Goal: Information Seeking & Learning: Learn about a topic

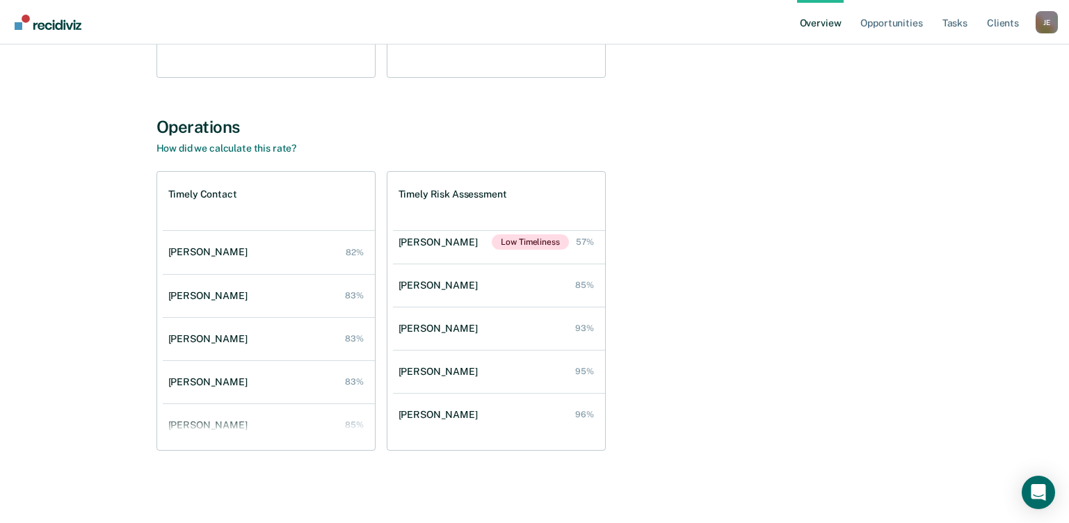
scroll to position [143, 0]
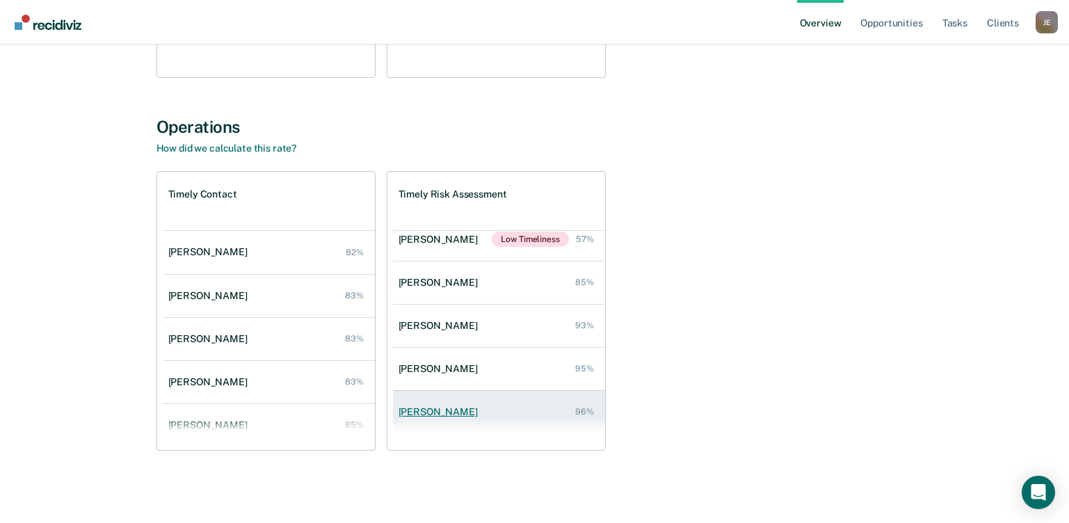
click at [594, 403] on link "Edem Ukot 96%" at bounding box center [499, 412] width 212 height 40
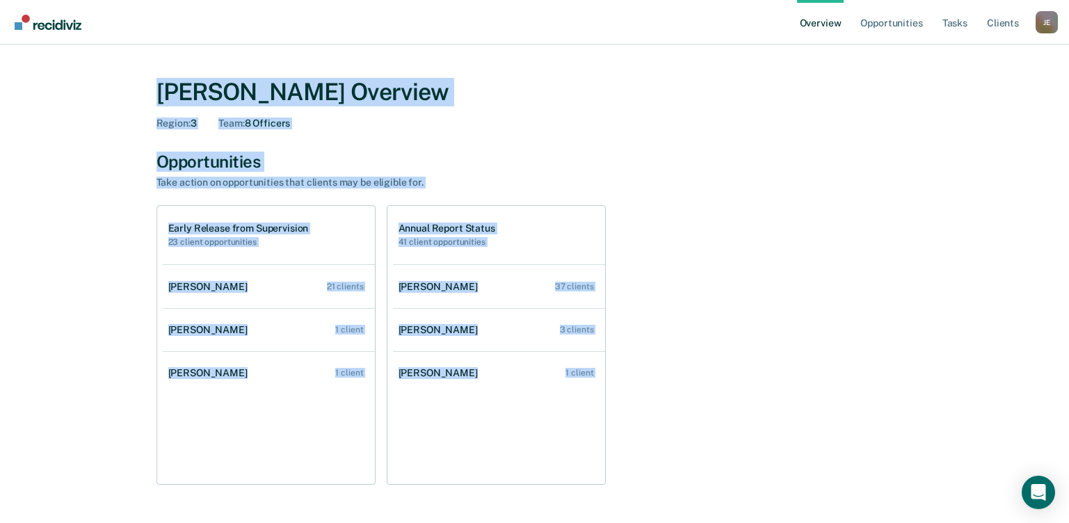
click at [762, 312] on div "Early Release from Supervision 23 client opportunities [PERSON_NAME] 21 clients…" at bounding box center [534, 345] width 757 height 280
click at [647, 116] on div "[PERSON_NAME] Overview Region : 3 Team : 8 Officers" at bounding box center [534, 103] width 757 height 51
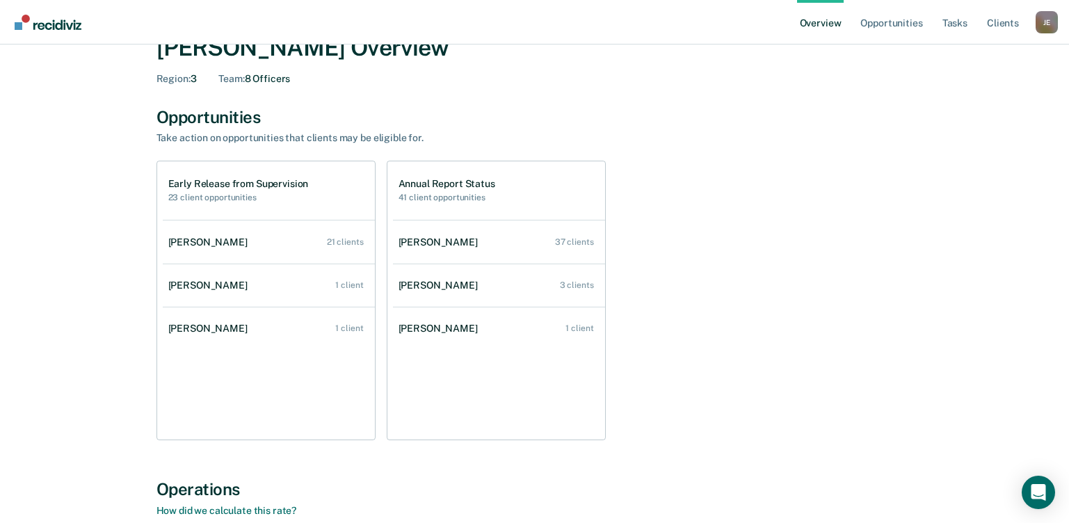
scroll to position [70, 0]
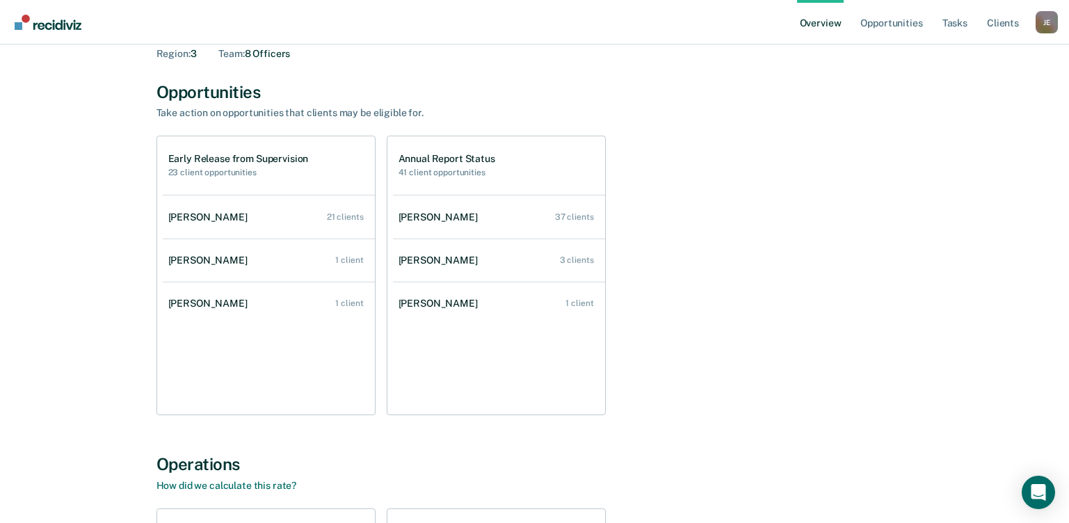
drag, startPoint x: 78, startPoint y: 273, endPoint x: 90, endPoint y: 392, distance: 119.6
click at [91, 392] on div "[PERSON_NAME] Overview Region : 3 Team : 8 Officers Opportunities Take action o…" at bounding box center [535, 404] width 1036 height 824
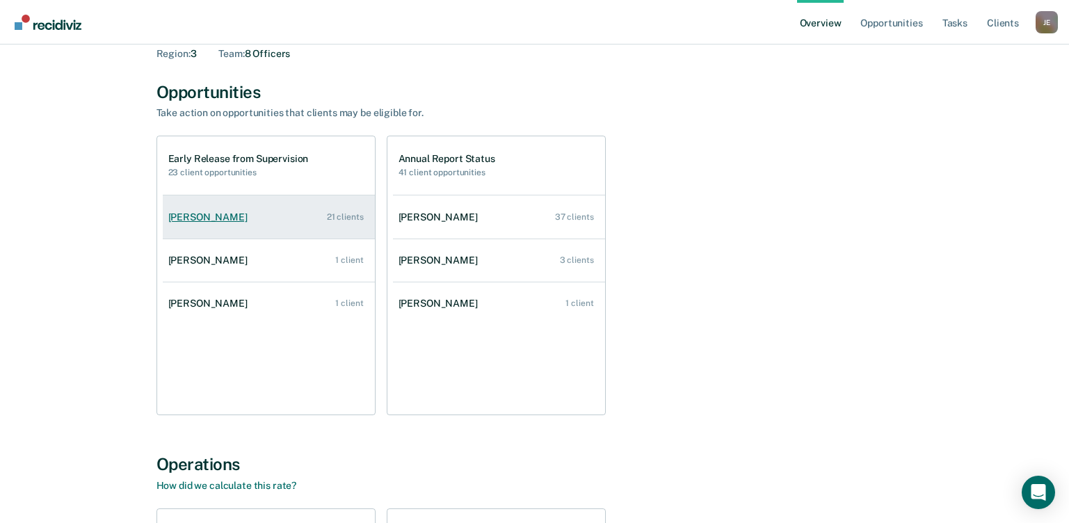
click at [223, 216] on div "[PERSON_NAME]" at bounding box center [210, 217] width 85 height 12
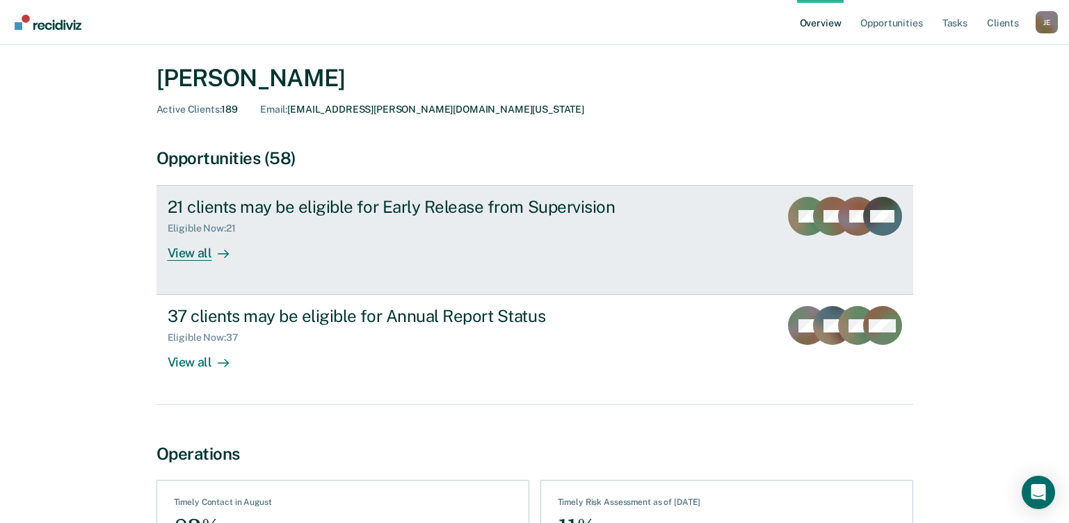
scroll to position [17, 0]
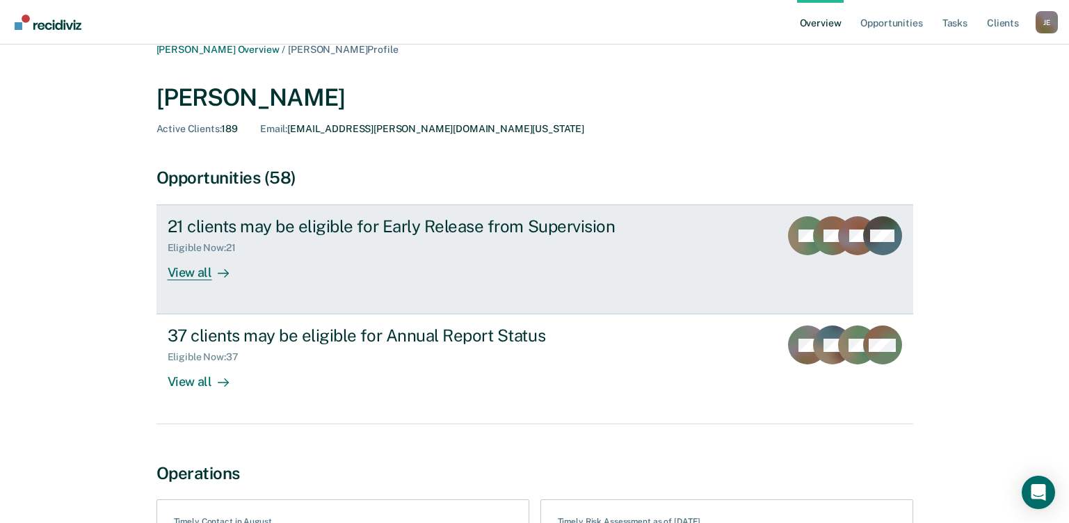
click at [198, 275] on div "View all" at bounding box center [207, 267] width 78 height 27
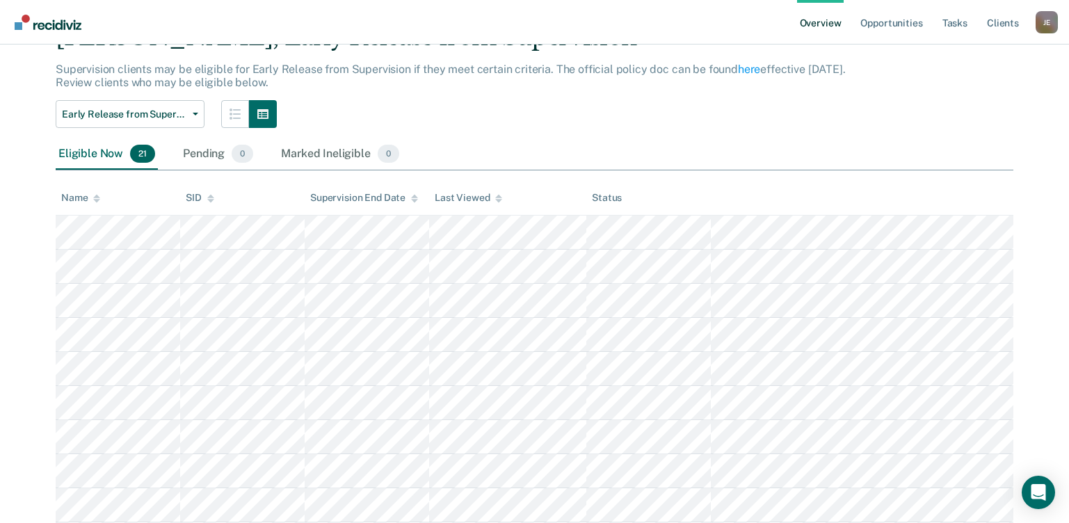
scroll to position [38, 0]
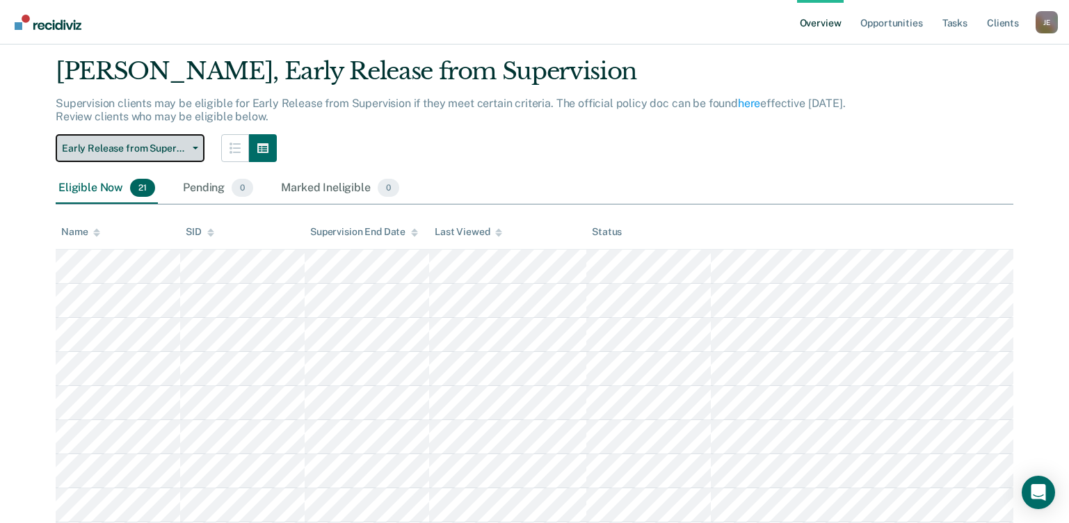
click at [169, 154] on span "Early Release from Supervision" at bounding box center [124, 149] width 125 height 12
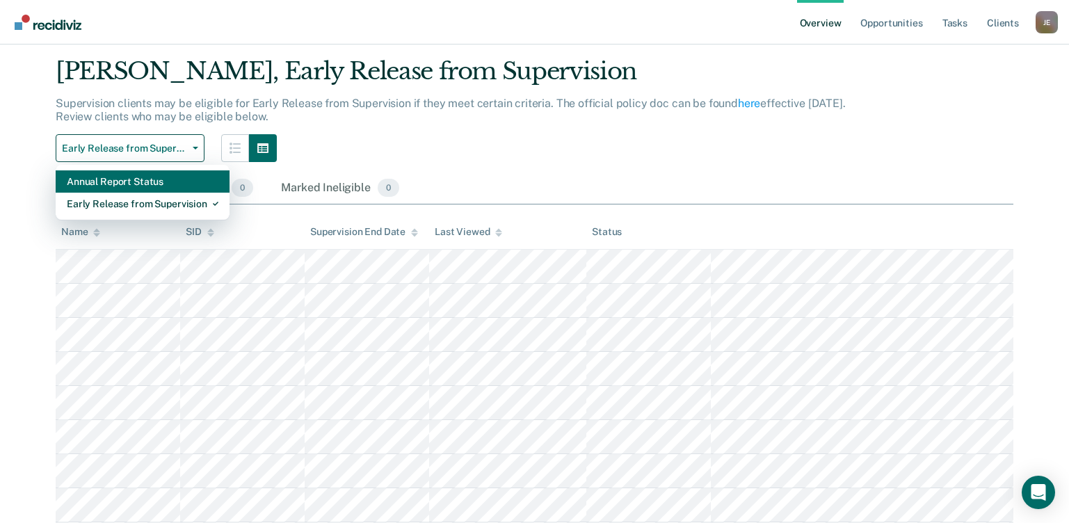
click at [155, 189] on div "Annual Report Status" at bounding box center [143, 181] width 152 height 22
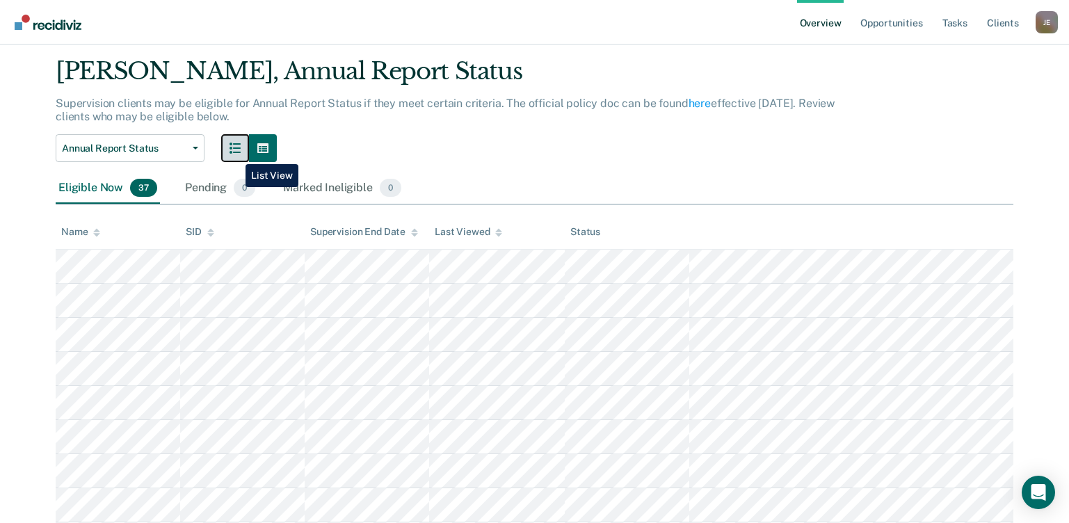
click at [232, 152] on icon "button" at bounding box center [234, 148] width 11 height 11
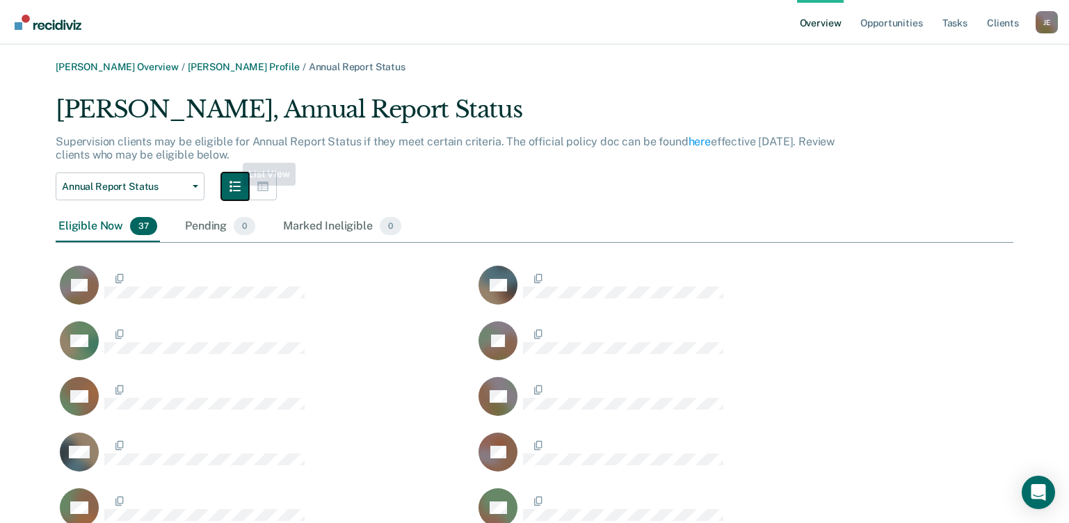
scroll to position [1216, 947]
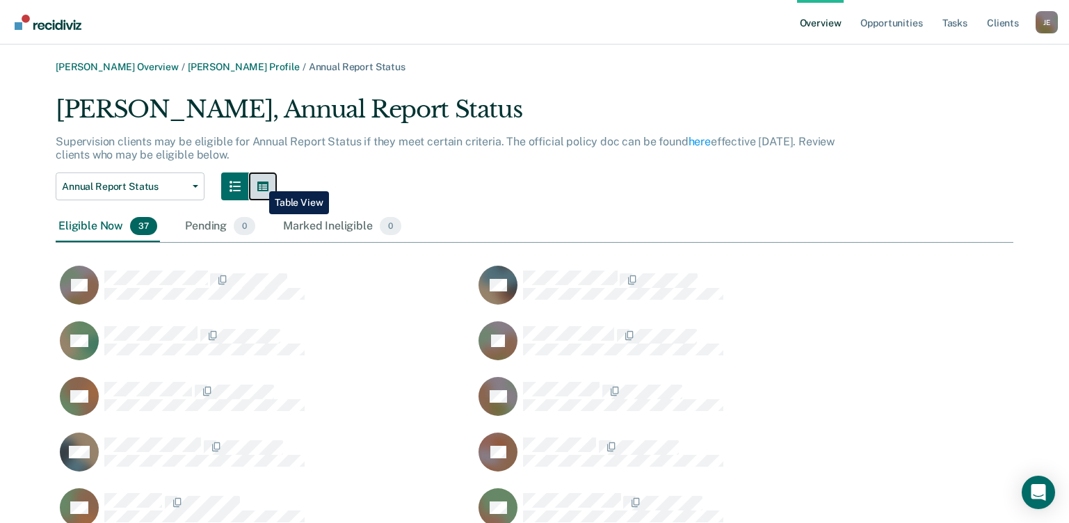
click at [259, 181] on icon "button" at bounding box center [262, 186] width 11 height 11
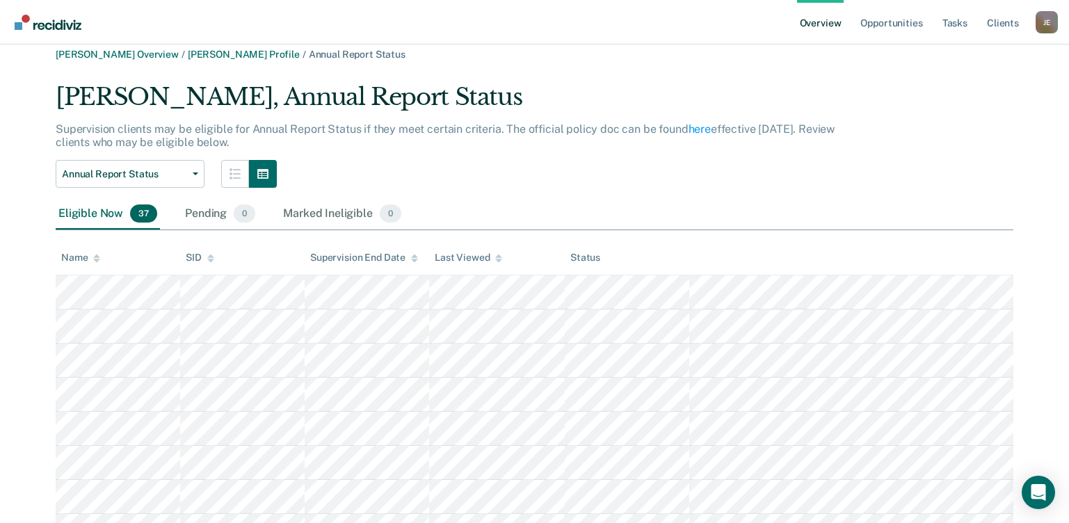
scroll to position [0, 0]
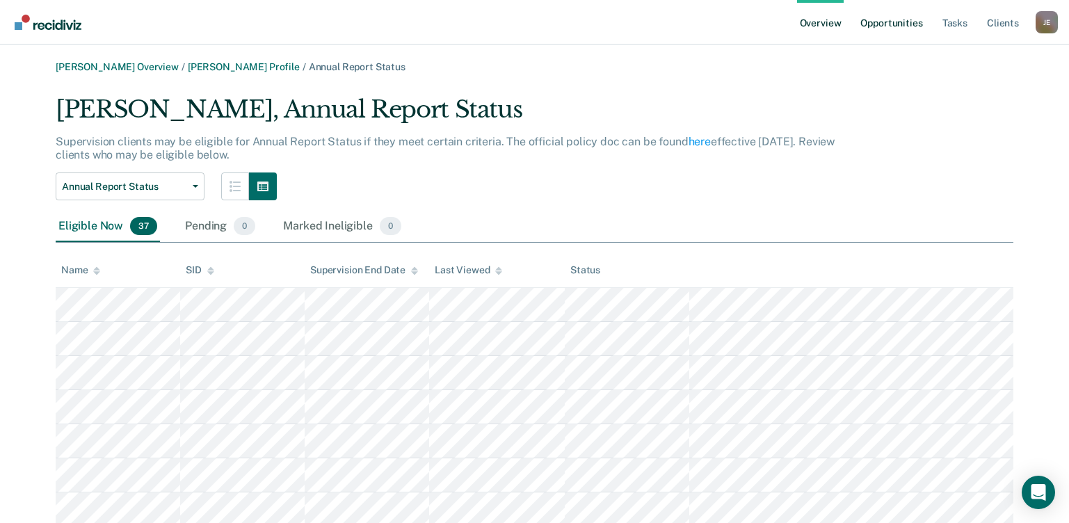
click at [907, 23] on link "Opportunities" at bounding box center [890, 22] width 67 height 45
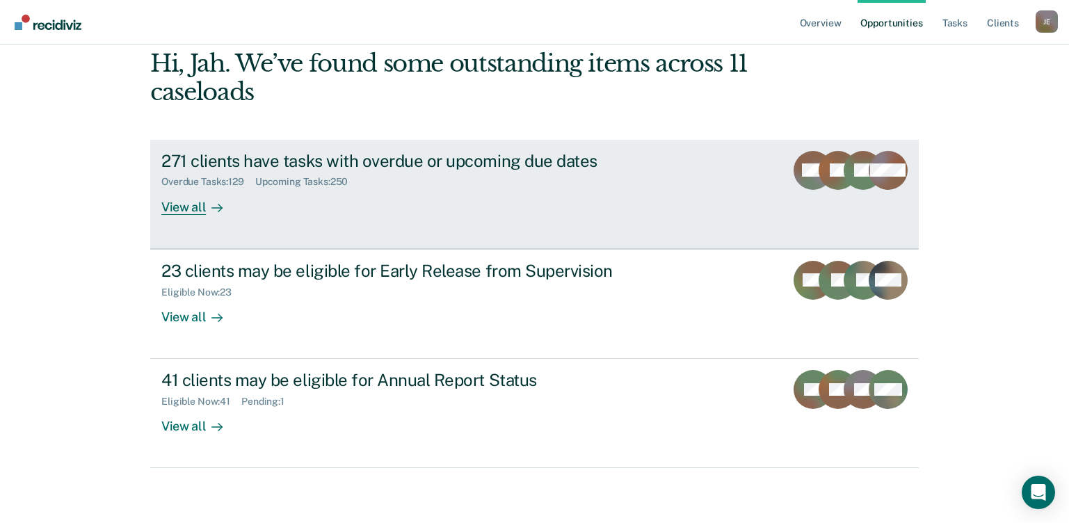
scroll to position [95, 0]
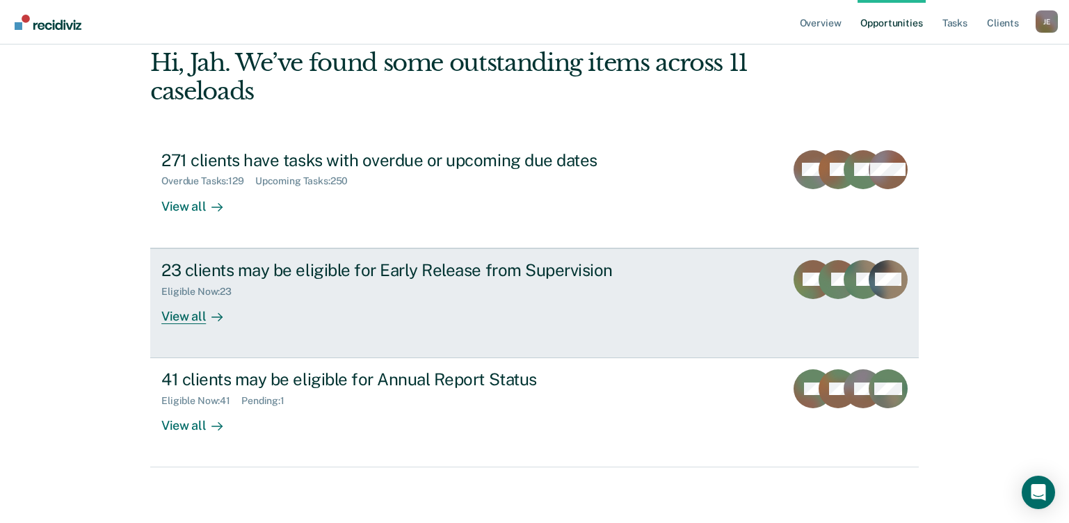
click at [182, 319] on div "View all" at bounding box center [200, 310] width 78 height 27
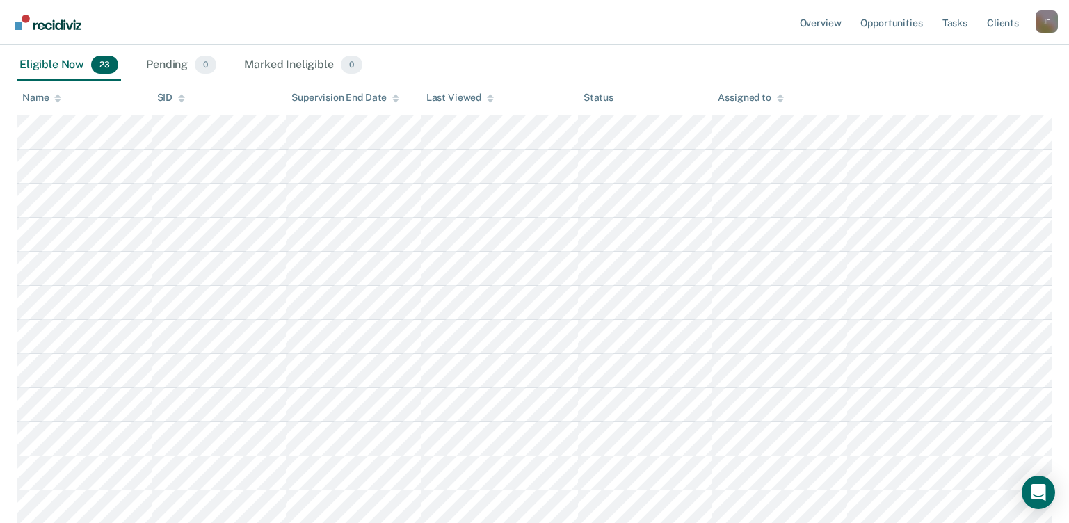
scroll to position [139, 0]
